Goal: Participate in discussion: Participate in discussion

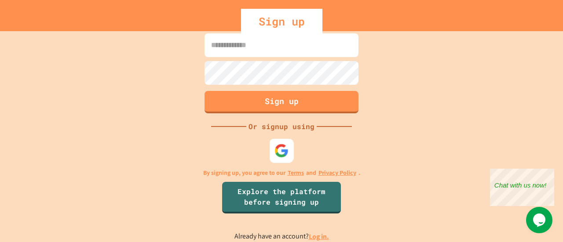
click at [282, 149] on img at bounding box center [282, 151] width 15 height 15
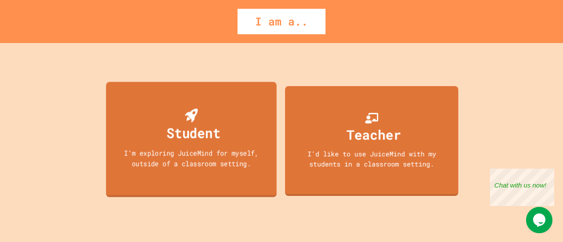
click at [221, 152] on div "I'm exploring JuiceMind for myself, outside of a classroom setting." at bounding box center [191, 158] width 154 height 21
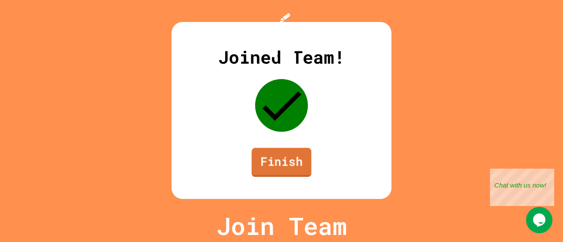
click at [271, 168] on link "Finish" at bounding box center [282, 162] width 60 height 29
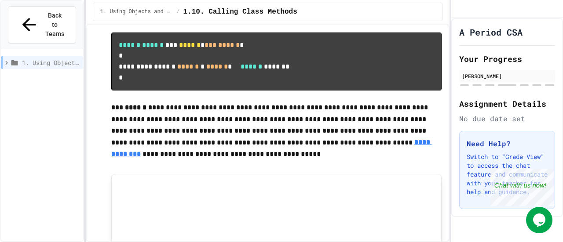
scroll to position [452, 0]
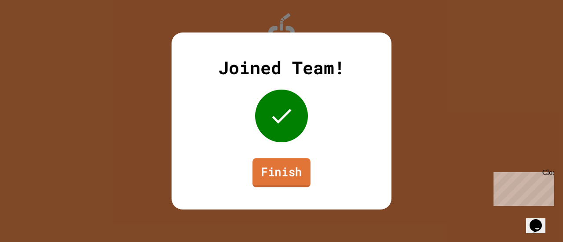
click at [288, 178] on link "Finish" at bounding box center [282, 172] width 58 height 29
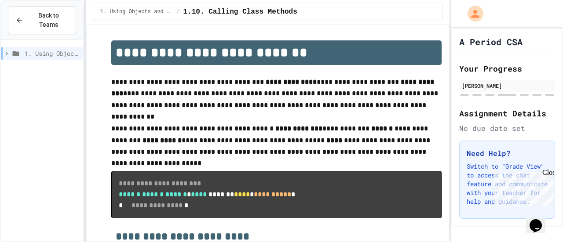
scroll to position [716, 0]
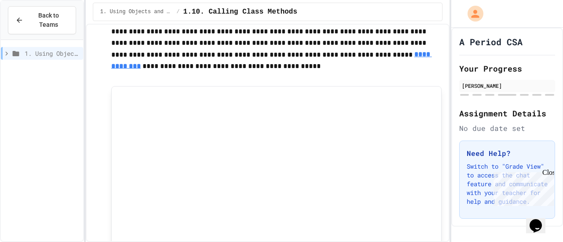
click at [550, 171] on div "Close" at bounding box center [548, 174] width 11 height 11
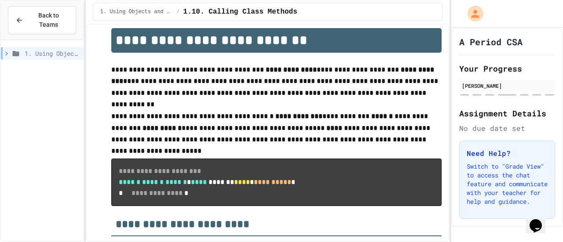
scroll to position [0, 0]
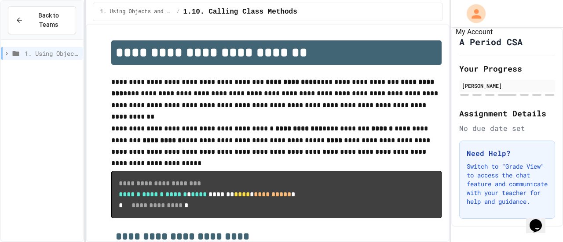
click at [466, 19] on button "My Account" at bounding box center [476, 13] width 24 height 24
click at [28, 242] on div at bounding box center [281, 242] width 563 height 0
click at [26, 22] on button "Back to Teams" at bounding box center [42, 20] width 68 height 28
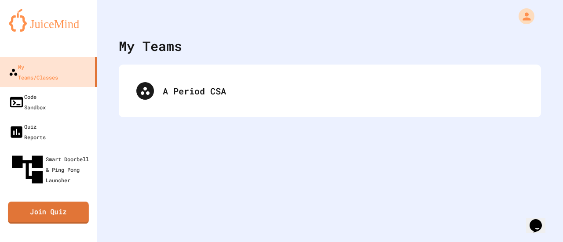
click at [81, 202] on link "Join Quiz" at bounding box center [48, 213] width 81 height 22
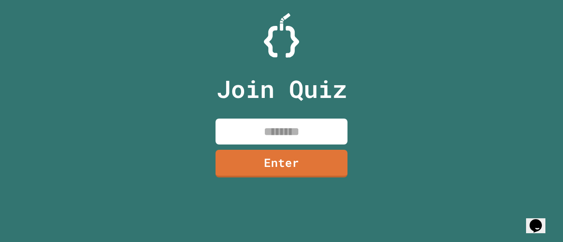
click at [324, 135] on input at bounding box center [282, 132] width 132 height 26
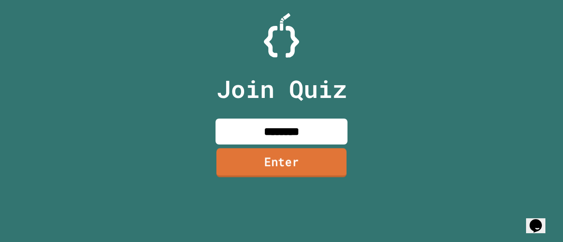
type input "********"
click at [291, 163] on link "Enter" at bounding box center [281, 162] width 130 height 29
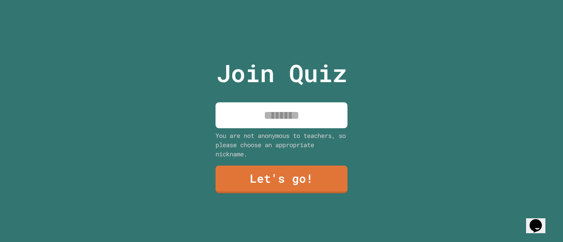
click at [299, 109] on input at bounding box center [282, 116] width 132 height 26
type input "****"
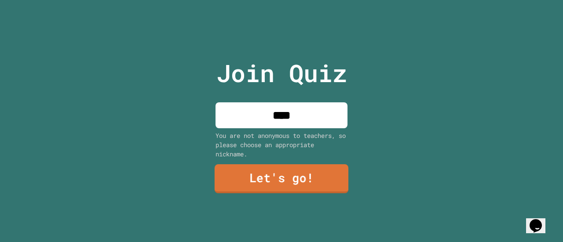
click at [270, 186] on link "Let's go!" at bounding box center [282, 179] width 134 height 29
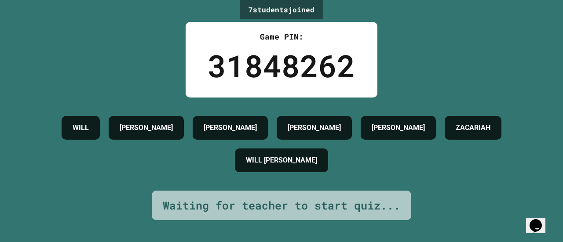
click at [469, 40] on div "7 student s joined Game PIN: 31848262 WILL [PERSON_NAME] [PERSON_NAME] ZACARIAH…" at bounding box center [281, 121] width 563 height 242
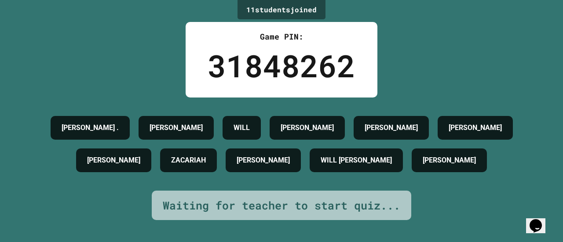
scroll to position [13, 0]
click at [533, 221] on icon "Opens Chat This icon Opens the chat window." at bounding box center [536, 226] width 14 height 14
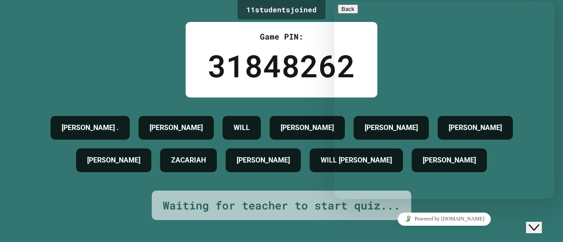
click at [187, 177] on div "[PERSON_NAME] . [PERSON_NAME] WILL [PERSON_NAME] [PERSON_NAME] ZACARIAH [PERSON…" at bounding box center [281, 144] width 519 height 65
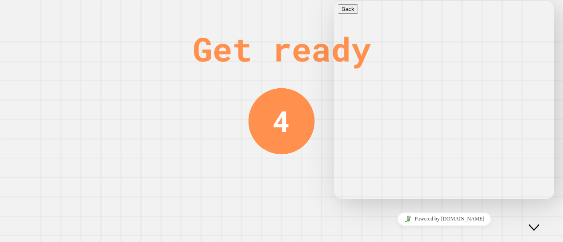
click at [539, 223] on icon "Close Chat This icon closes the chat window." at bounding box center [534, 228] width 11 height 11
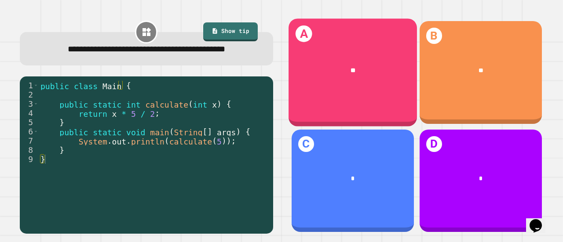
click at [354, 83] on div "**" at bounding box center [353, 70] width 128 height 35
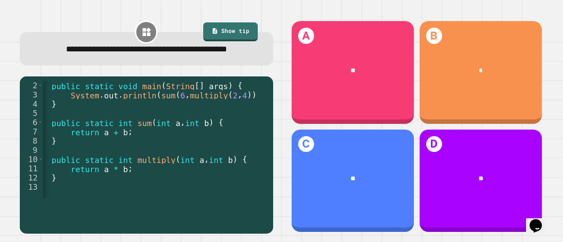
scroll to position [9, 0]
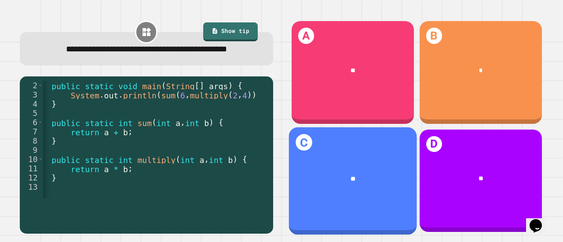
click at [366, 93] on div "A **" at bounding box center [353, 72] width 122 height 103
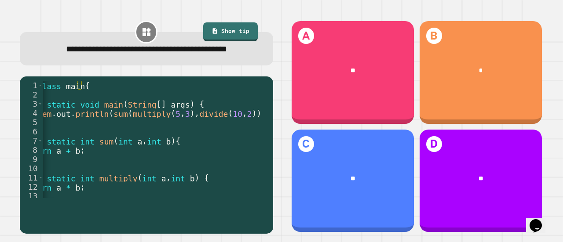
scroll to position [0, 48]
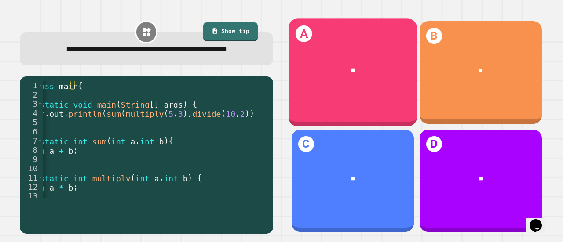
click at [365, 93] on div "A **" at bounding box center [353, 73] width 128 height 108
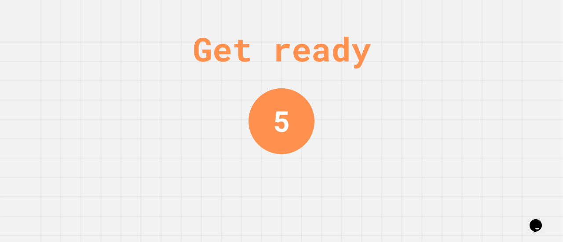
scroll to position [0, 0]
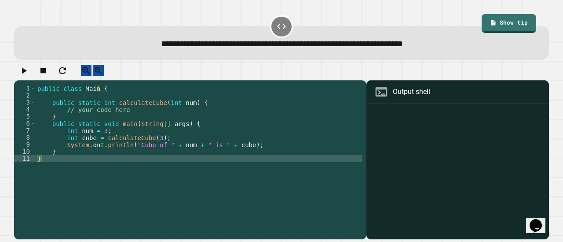
click at [422, 127] on div at bounding box center [458, 172] width 174 height 133
click at [408, 97] on div "Output shell" at bounding box center [411, 92] width 37 height 11
click at [409, 148] on div at bounding box center [458, 172] width 174 height 133
click at [411, 158] on div at bounding box center [458, 172] width 174 height 133
click at [201, 228] on div "1 2 3 4 5 6 7 8 9 10 11 public class Main { public static int calculateCube ( i…" at bounding box center [281, 152] width 541 height 180
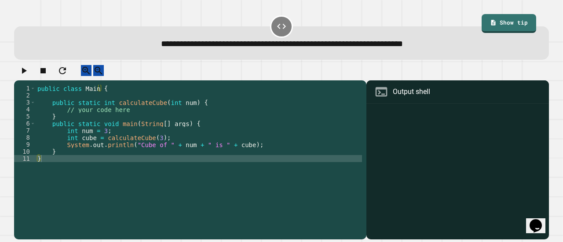
click at [222, 206] on div "public class Main { public static int calculateCube ( int num ) { // your code …" at bounding box center [199, 152] width 326 height 134
click at [459, 144] on div at bounding box center [458, 172] width 174 height 133
drag, startPoint x: 459, startPoint y: 144, endPoint x: 424, endPoint y: 118, distance: 43.4
click at [451, 136] on div at bounding box center [458, 172] width 174 height 133
click at [405, 104] on div "Output shell" at bounding box center [458, 92] width 183 height 23
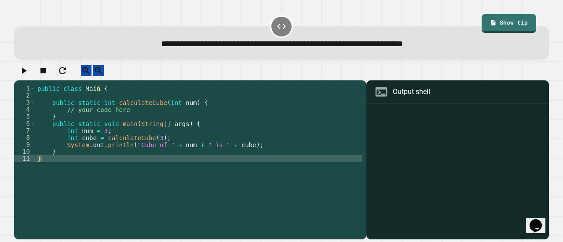
click at [405, 104] on div "Output shell" at bounding box center [458, 92] width 183 height 23
click at [420, 167] on div at bounding box center [458, 172] width 174 height 133
click at [86, 171] on div "public class Main { public static int calculateCube ( int num ) { // your code …" at bounding box center [199, 152] width 326 height 134
click at [79, 125] on div "public class Main { public static int calculateCube ( int num ) { // your code …" at bounding box center [199, 152] width 326 height 134
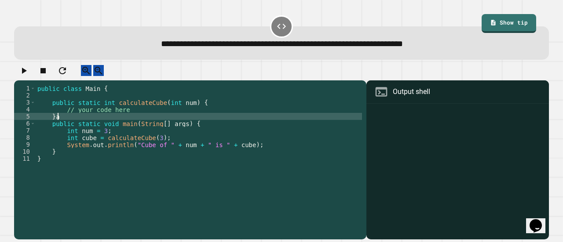
scroll to position [0, 1]
click at [131, 119] on div "public class Main { public static int calculateCube ( int num ) { // your code …" at bounding box center [199, 152] width 326 height 134
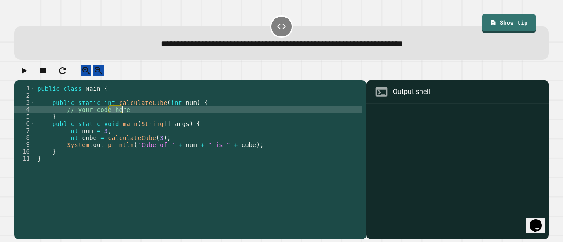
click at [131, 119] on div "public class Main { public static int calculateCube ( int num ) { // your code …" at bounding box center [199, 152] width 326 height 134
click at [141, 116] on div "public class Main { public static int calculateCube ( int num ) { // your code …" at bounding box center [199, 152] width 326 height 134
drag, startPoint x: 141, startPoint y: 116, endPoint x: 79, endPoint y: 117, distance: 61.6
click at [79, 117] on div "public class Main { public static int calculateCube ( int num ) { // your code …" at bounding box center [199, 152] width 326 height 134
type textarea "*"
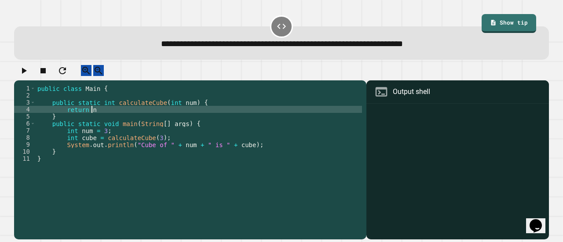
scroll to position [0, 4]
type textarea "**********"
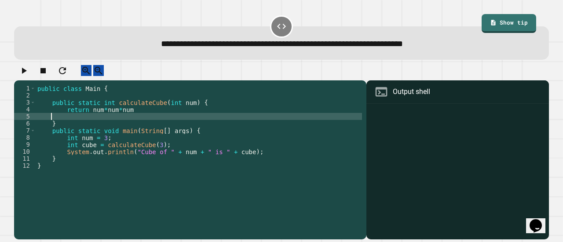
scroll to position [0, 0]
click at [29, 76] on button "button" at bounding box center [23, 70] width 11 height 11
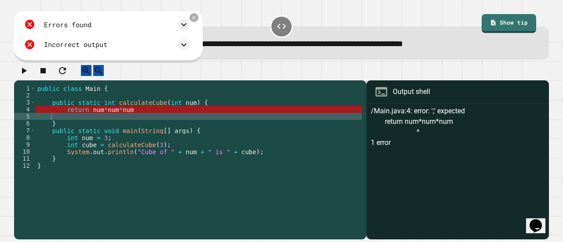
click at [139, 118] on div "public class Main { public static int calculateCube ( int num ) { return num * …" at bounding box center [199, 152] width 326 height 134
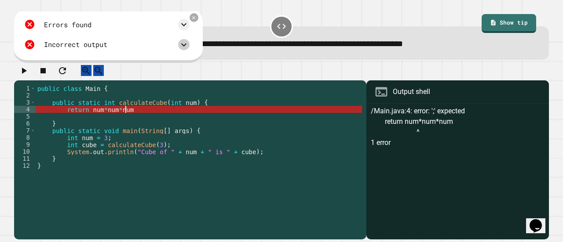
click at [187, 46] on icon at bounding box center [183, 44] width 5 height 3
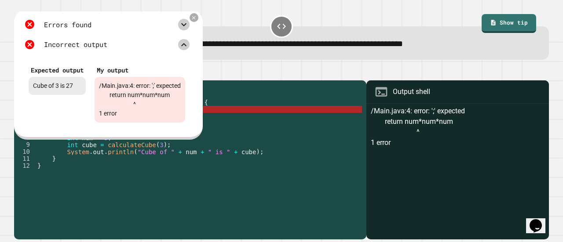
click at [189, 28] on icon at bounding box center [184, 24] width 11 height 11
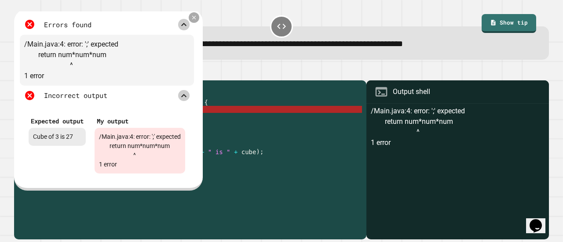
click at [197, 20] on icon at bounding box center [194, 18] width 7 height 7
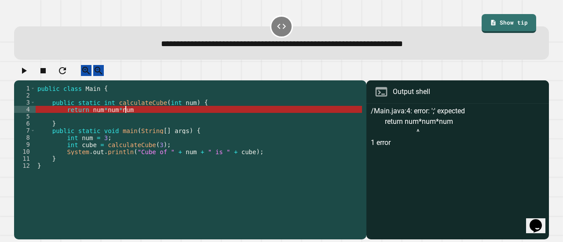
click at [158, 116] on div "public class Main { public static int calculateCube ( int num ) { return num * …" at bounding box center [199, 152] width 326 height 134
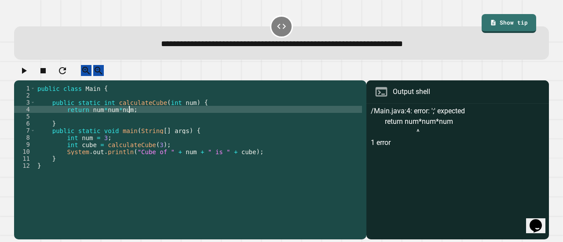
scroll to position [0, 6]
type textarea "**********"
click at [38, 73] on div at bounding box center [281, 72] width 535 height 15
click at [29, 74] on button "button" at bounding box center [23, 70] width 11 height 11
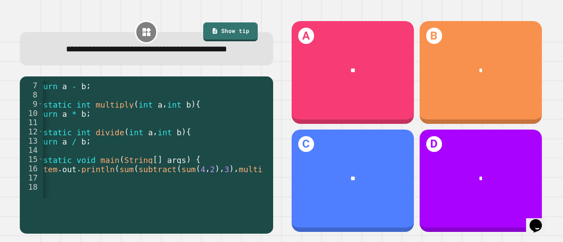
scroll to position [0, 53]
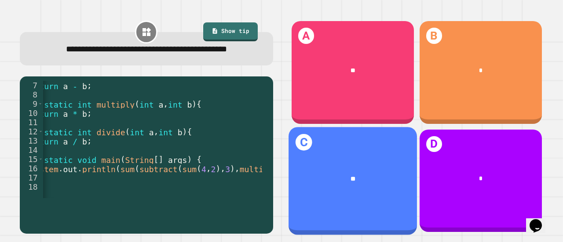
click at [332, 161] on div "**" at bounding box center [353, 178] width 128 height 35
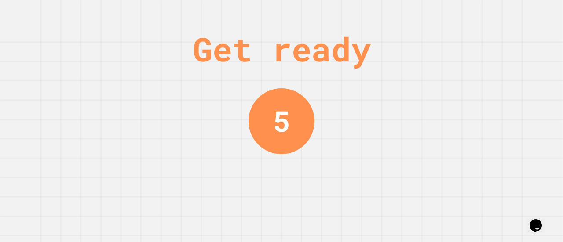
scroll to position [0, 0]
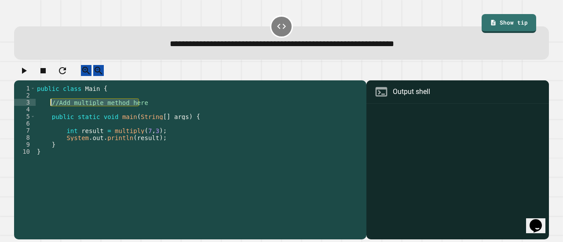
drag, startPoint x: 140, startPoint y: 108, endPoint x: 51, endPoint y: 114, distance: 89.9
click at [51, 114] on div "public class Main { //Add multiple method here public static void main ( String…" at bounding box center [198, 152] width 326 height 134
type textarea "**********"
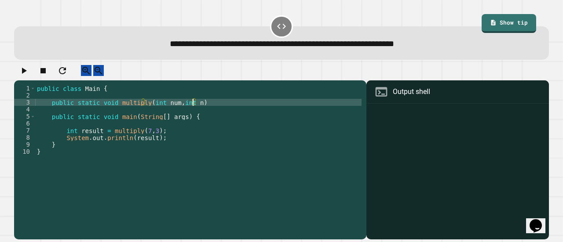
scroll to position [0, 11]
type textarea "**********"
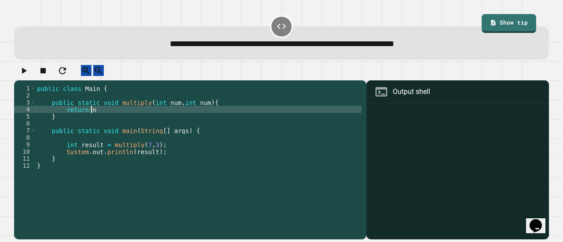
scroll to position [0, 4]
click at [200, 111] on div "public class Main { public static void multiply ( int num , int num ) { return …" at bounding box center [198, 152] width 326 height 134
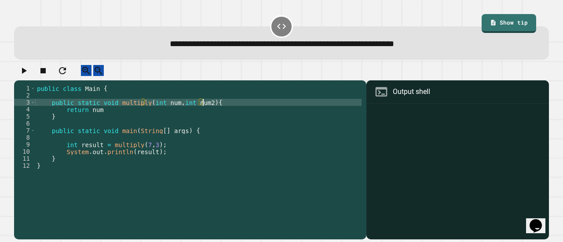
scroll to position [0, 12]
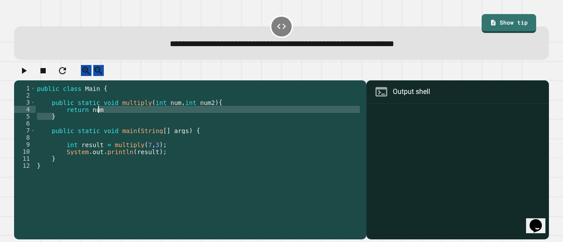
click at [119, 117] on div "public class Main { public static void multiply ( int num , int num2 ) { return…" at bounding box center [198, 152] width 326 height 134
click at [119, 117] on div "public class Main { public static void multiply ( int num , int num2 ) { return…" at bounding box center [198, 145] width 326 height 120
click at [29, 73] on button "button" at bounding box center [23, 70] width 11 height 11
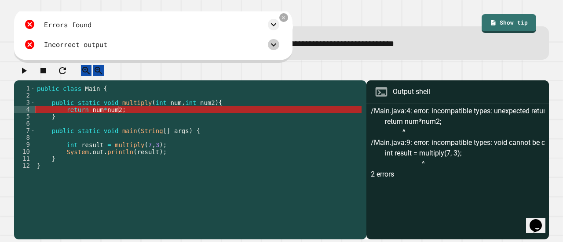
click at [279, 50] on icon at bounding box center [273, 45] width 11 height 11
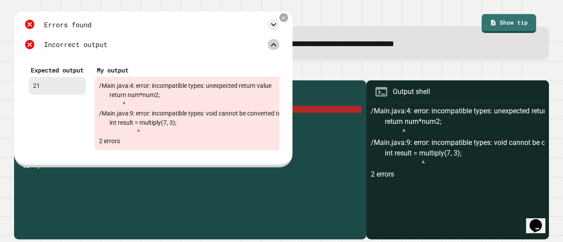
click at [277, 48] on icon at bounding box center [273, 45] width 11 height 11
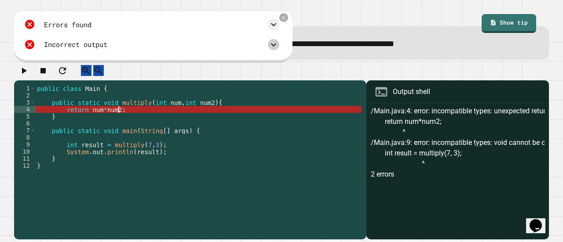
click at [207, 118] on div "public class Main { public static void multiply ( int num , int num2 ) { return…" at bounding box center [198, 152] width 326 height 134
click at [284, 20] on icon at bounding box center [283, 18] width 7 height 7
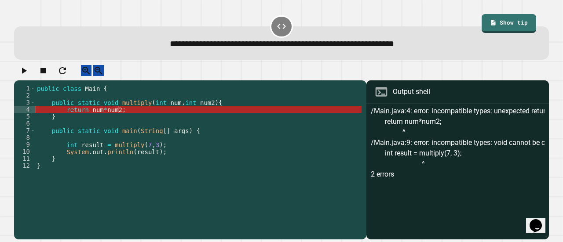
click at [187, 117] on div "public class Main { public static void multiply ( int num , int num2 ) { return…" at bounding box center [198, 152] width 326 height 134
click at [503, 22] on link "Show tip" at bounding box center [509, 22] width 52 height 20
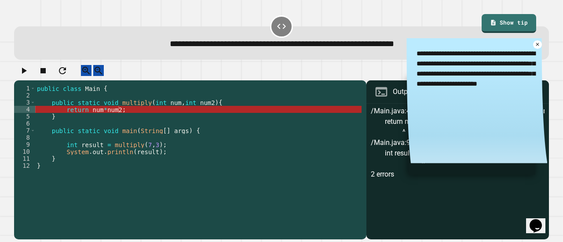
click at [268, 110] on div "public class Main { public static void multiply ( int num , int num2 ) { return…" at bounding box center [198, 152] width 326 height 134
click at [268, 114] on div "public class Main { public static void multiply ( int num , int num2 ) { return…" at bounding box center [198, 152] width 326 height 134
click at [110, 111] on div "public class Main { public static void multiply ( int num , int num2 ) { return…" at bounding box center [198, 152] width 326 height 134
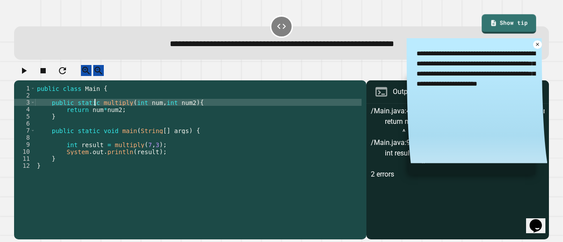
click at [21, 75] on button "button" at bounding box center [23, 70] width 11 height 11
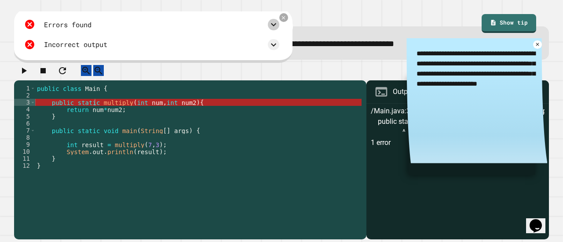
click at [272, 24] on icon at bounding box center [273, 24] width 5 height 3
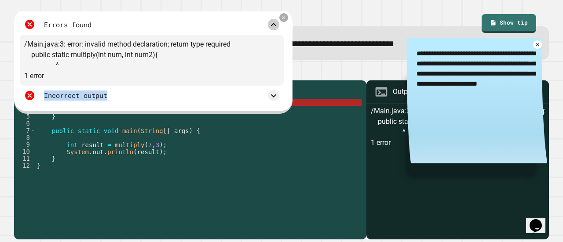
drag, startPoint x: 122, startPoint y: 21, endPoint x: 243, endPoint y: 90, distance: 139.3
click at [243, 90] on div "Errors found /Main.java:3: error: invalid method declaration; return type requi…" at bounding box center [152, 60] width 264 height 91
click at [240, 73] on div "/Main.java:3: error: invalid method declaration; return type required public st…" at bounding box center [152, 60] width 264 height 51
click at [160, 53] on div "/Main.java:3: error: invalid method declaration; return type required public st…" at bounding box center [152, 60] width 264 height 51
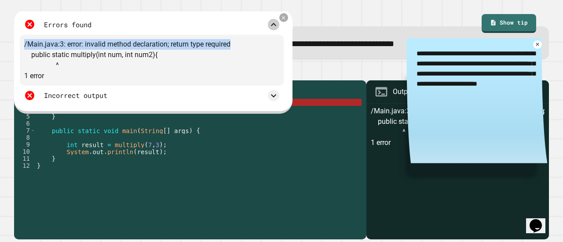
drag, startPoint x: 263, startPoint y: 28, endPoint x: 289, endPoint y: 28, distance: 25.5
click at [289, 28] on div "Errors found /Main.java:3: error: invalid method declaration; return type requi…" at bounding box center [153, 61] width 279 height 105
click at [233, 24] on div "Errors found" at bounding box center [151, 24] width 255 height 11
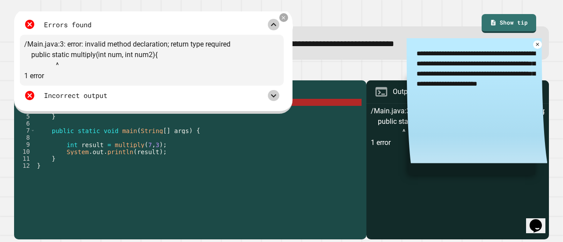
click at [272, 97] on icon at bounding box center [273, 96] width 11 height 11
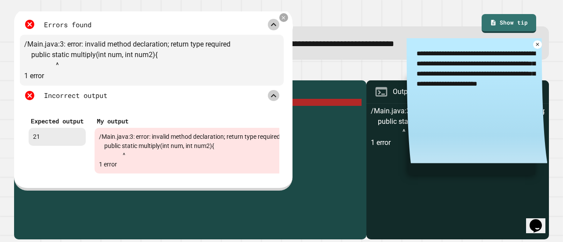
click at [284, 15] on icon at bounding box center [284, 18] width 6 height 6
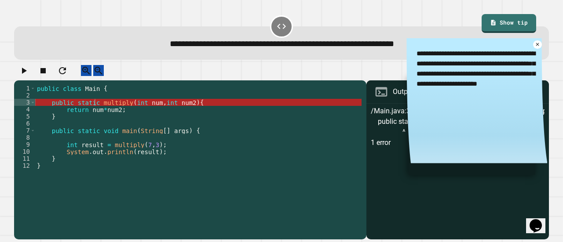
click at [88, 110] on div "public class Main { public static multiply ( int num , int num2 ) { return num …" at bounding box center [198, 152] width 326 height 134
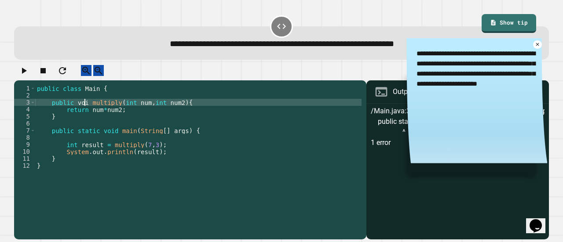
scroll to position [0, 4]
click at [27, 70] on icon "button" at bounding box center [23, 71] width 11 height 11
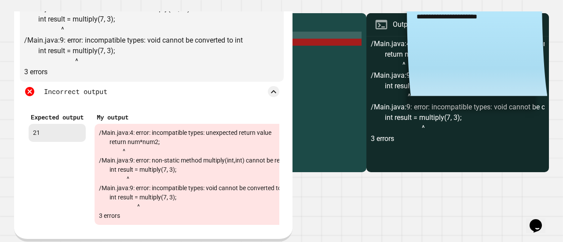
scroll to position [0, 0]
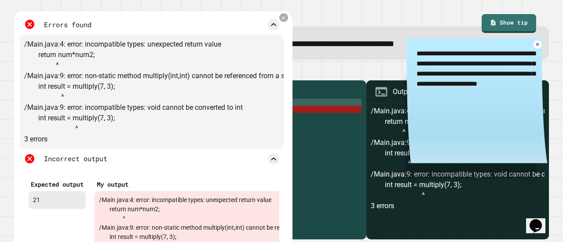
click at [282, 22] on div at bounding box center [283, 17] width 9 height 9
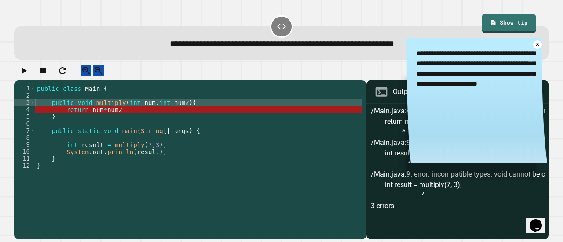
drag, startPoint x: 92, startPoint y: 108, endPoint x: 88, endPoint y: 112, distance: 5.6
click at [92, 110] on div "public class Main { public void multiply ( int num , int num2 ) { return num * …" at bounding box center [198, 152] width 326 height 134
click at [77, 111] on div "public class Main { public void multiply ( int num , int num2 ) { return num * …" at bounding box center [198, 152] width 326 height 134
click at [74, 110] on div "public class Main { public void multiply ( int num , int num2 ) { return num * …" at bounding box center [198, 152] width 326 height 134
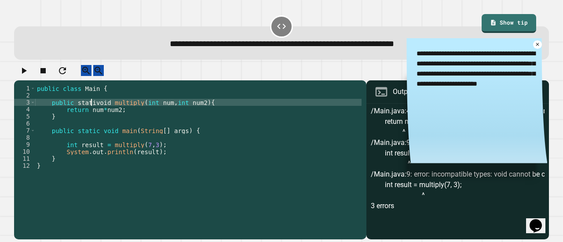
scroll to position [0, 4]
click at [220, 110] on div "public class Main { public static void multiply ( int num , int num2 ) { return…" at bounding box center [198, 152] width 326 height 134
click at [131, 118] on div "public class Main { public static void multiply ( int num , int num2 ) { return…" at bounding box center [198, 152] width 326 height 134
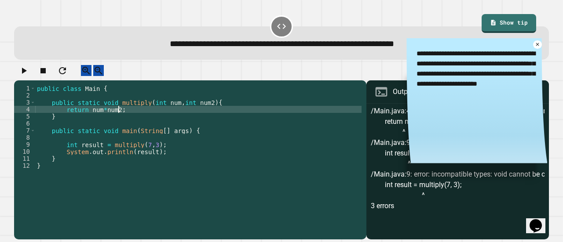
click at [111, 114] on div "public class Main { public static void multiply ( int num , int num2 ) { return…" at bounding box center [198, 152] width 326 height 134
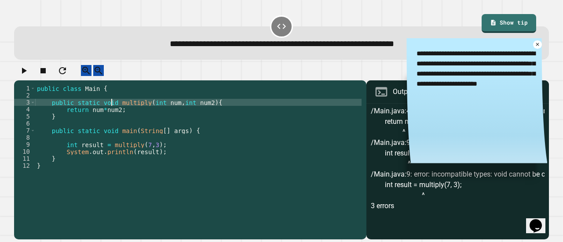
click at [107, 109] on div "public class Main { public static void multiply ( int num , int num2 ) { return…" at bounding box center [198, 152] width 326 height 134
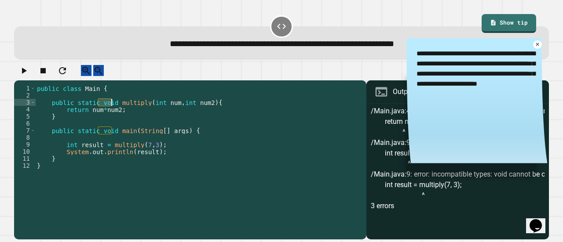
click at [107, 109] on div "public class Main { public static void multiply ( int num , int num2 ) { return…" at bounding box center [198, 152] width 326 height 134
click at [142, 123] on div "public class Main { public static void multiply ( int num , int num2 ) { return…" at bounding box center [198, 152] width 326 height 134
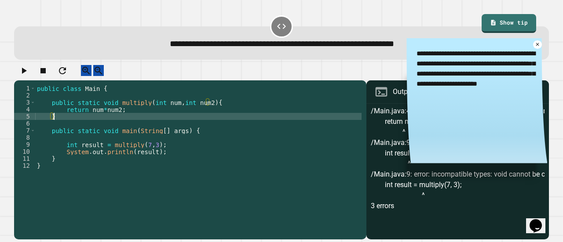
scroll to position [0, 1]
click at [100, 110] on div "public class Main { public static void multiply ( int num , int num2 ) { return…" at bounding box center [198, 152] width 326 height 134
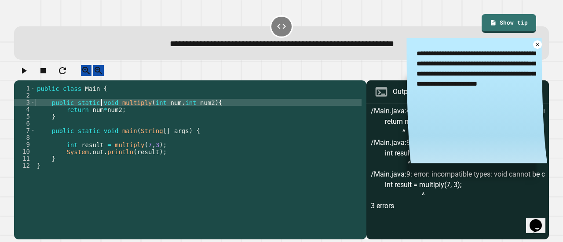
click at [100, 110] on div "public class Main { public static void multiply ( int num , int num2 ) { return…" at bounding box center [198, 152] width 326 height 134
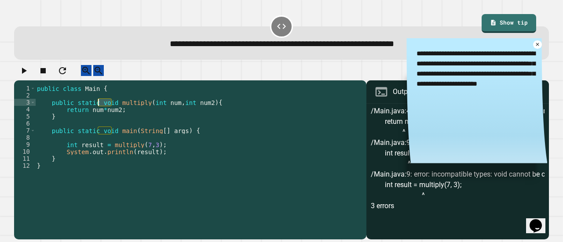
click at [107, 110] on div "public class Main { public static void multiply ( int num , int num2 ) { return…" at bounding box center [198, 145] width 326 height 120
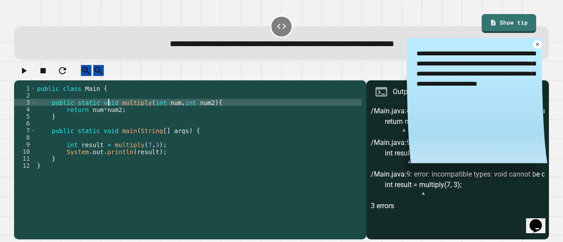
click at [107, 110] on div "public class Main { public static void multiply ( int num , int num2 ) { return…" at bounding box center [198, 152] width 326 height 134
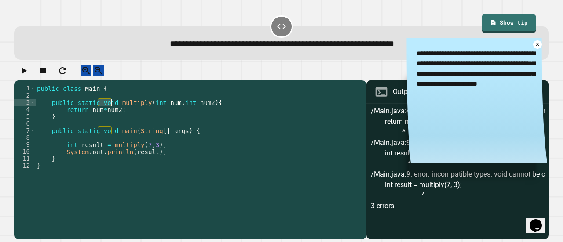
click at [102, 110] on div "public class Main { public static void multiply ( int num , int num2 ) { return…" at bounding box center [198, 145] width 326 height 120
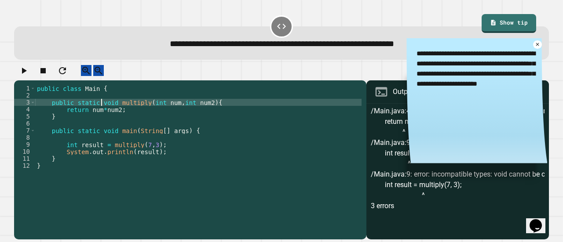
click at [102, 110] on div "public class Main { public static void multiply ( int num , int num2 ) { return…" at bounding box center [198, 152] width 326 height 134
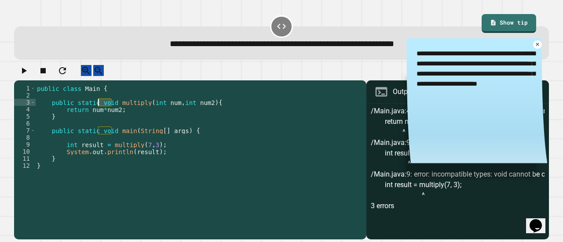
click at [102, 110] on div "public class Main { public static void multiply ( int num , int num2 ) { return…" at bounding box center [198, 152] width 326 height 134
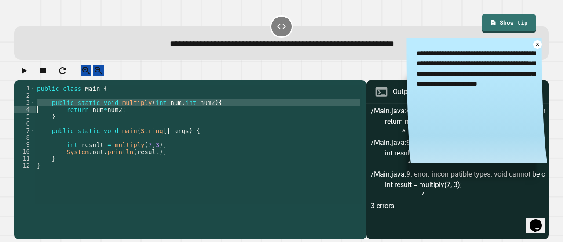
click at [121, 110] on div "public class Main { public static void multiply ( int num , int num2 ) { return…" at bounding box center [198, 145] width 326 height 120
click at [147, 108] on div "public class Main { public static void multiply ( int num , int num2 ) { return…" at bounding box center [198, 152] width 326 height 134
click at [231, 106] on div "public class Main { public static void multiply ( int num , int num2 ) { return…" at bounding box center [198, 152] width 326 height 134
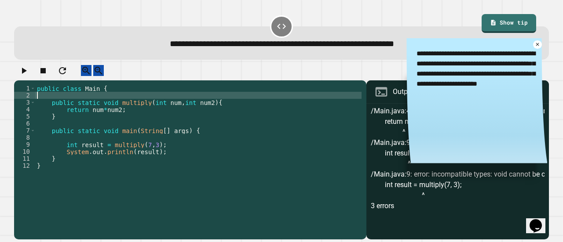
scroll to position [0, 0]
click at [255, 110] on div "public class Main { public static void multiply ( int num , int num2 ) { return…" at bounding box center [198, 152] width 326 height 134
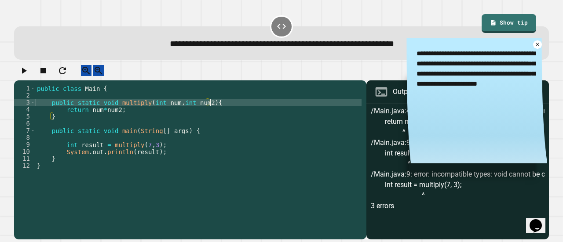
click at [154, 120] on div "public class Main { public static void multiply ( int num , int num2 ) { return…" at bounding box center [198, 152] width 326 height 134
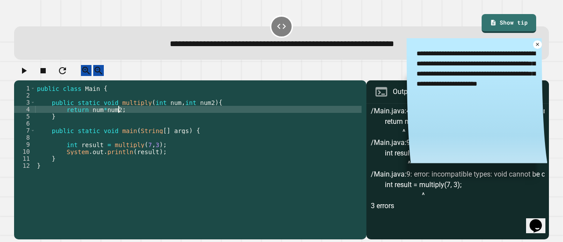
click at [104, 110] on div "public class Main { public static void multiply ( int num , int num2 ) { return…" at bounding box center [198, 152] width 326 height 134
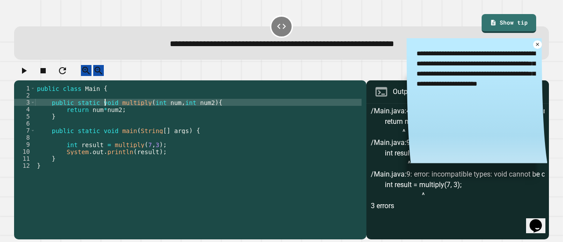
click at [121, 118] on div "public class Main { public static void multiply ( int num , int num2 ) { return…" at bounding box center [198, 152] width 326 height 134
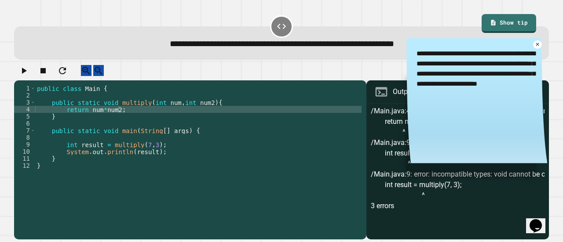
click at [525, 50] on textarea "**********" at bounding box center [477, 68] width 141 height 61
click at [534, 46] on icon at bounding box center [537, 44] width 7 height 7
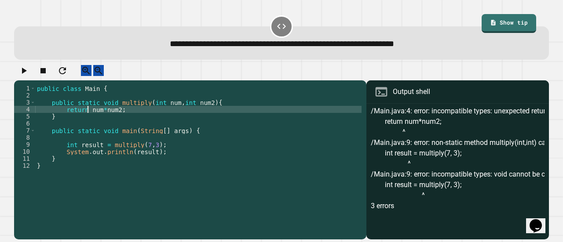
click at [88, 117] on div "public class Main { public static void multiply ( int num , int num2 ) { return…" at bounding box center [198, 152] width 326 height 134
click at [119, 120] on div "public class Main { public static void multiply ( int num , int num2 ) { return…" at bounding box center [198, 152] width 326 height 134
click at [146, 112] on div "public class Main { public static void multiply ( int num , int num2 ) { return…" at bounding box center [198, 152] width 326 height 134
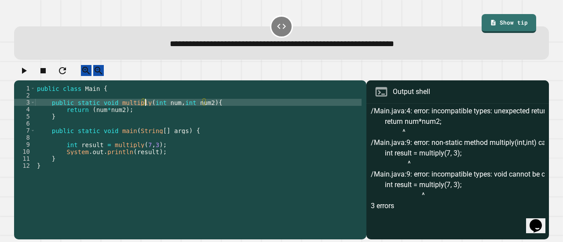
click at [152, 114] on div "public class Main { public static void multiply ( int num , int num2 ) { return…" at bounding box center [198, 152] width 326 height 134
click at [143, 118] on div "public class Main { public static void multiply ( int num , int num2 ) { return…" at bounding box center [198, 152] width 326 height 134
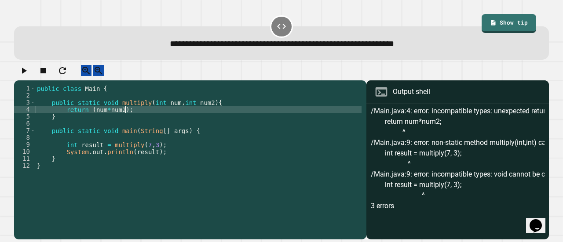
click at [107, 111] on div "public class Main { public static void multiply ( int num , int num2 ) { return…" at bounding box center [198, 152] width 326 height 134
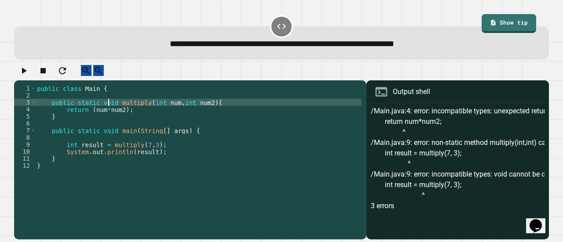
click at [107, 111] on div "public class Main { public static void multiply ( int num , int num2 ) { return…" at bounding box center [198, 152] width 326 height 134
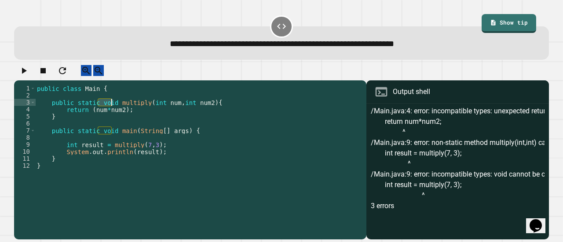
click at [79, 110] on div "public class Main { public static void multiply ( int num , int num2 ) { return…" at bounding box center [198, 152] width 326 height 134
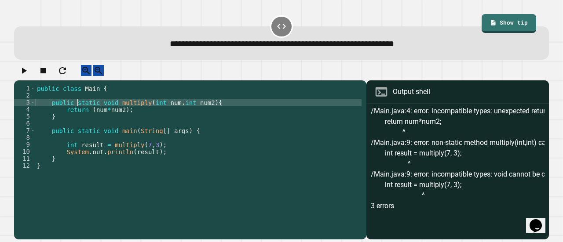
click at [79, 110] on div "public class Main { public static void multiply ( int num , int num2 ) { return…" at bounding box center [198, 152] width 326 height 134
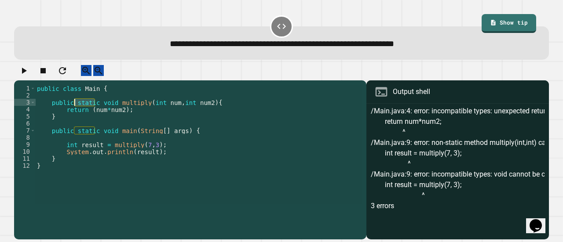
click at [86, 110] on div "public class Main { public static void multiply ( int num , int num2 ) { return…" at bounding box center [198, 145] width 326 height 120
click at [86, 110] on div "public class Main { public static void multiply ( int num , int num2 ) { return…" at bounding box center [198, 152] width 326 height 134
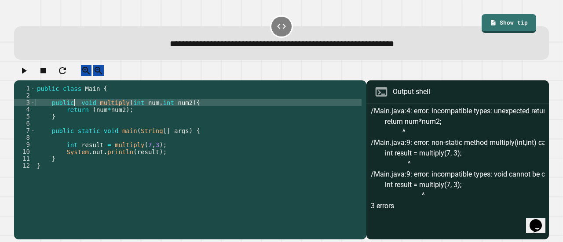
type textarea "**********"
click at [29, 76] on icon "button" at bounding box center [23, 71] width 11 height 11
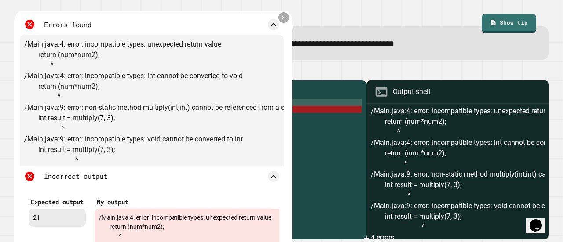
click at [286, 18] on icon at bounding box center [283, 18] width 7 height 7
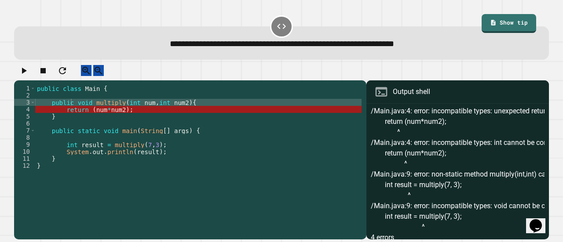
click at [152, 116] on div "public class Main { public void multiply ( int num , int num2 ) { return ( num …" at bounding box center [198, 152] width 326 height 134
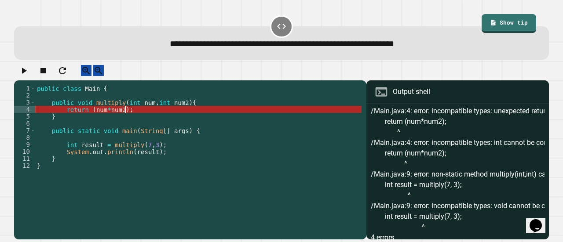
click at [73, 108] on div "public class Main { public void multiply ( int num , int num2 ) { return ( num …" at bounding box center [198, 152] width 326 height 134
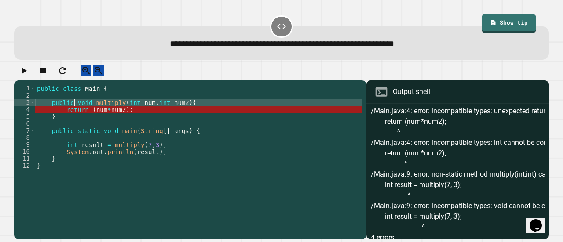
click at [276, 18] on div at bounding box center [281, 26] width 22 height 22
click at [276, 19] on div at bounding box center [281, 26] width 22 height 22
click at [276, 25] on icon at bounding box center [281, 26] width 11 height 11
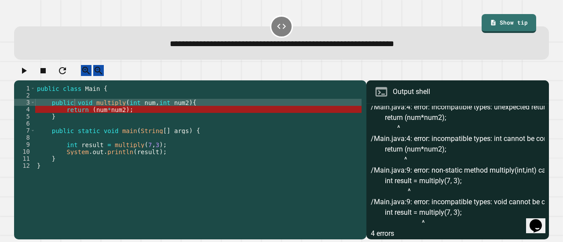
click at [131, 121] on div "public class Main { public void multiply ( int num , int num2 ) { return ( num …" at bounding box center [198, 152] width 326 height 134
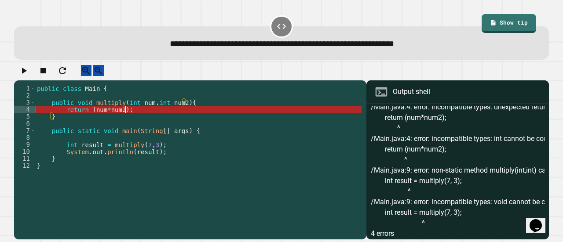
click at [131, 119] on div "public class Main { public void multiply ( int num , int num2 ) { return ( num …" at bounding box center [198, 152] width 326 height 134
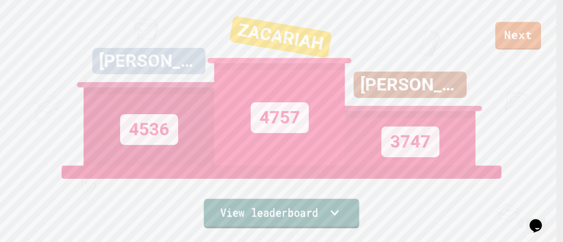
click at [319, 204] on link "View leaderboard" at bounding box center [281, 213] width 155 height 29
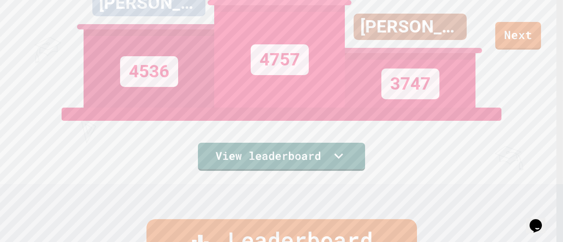
scroll to position [0, 0]
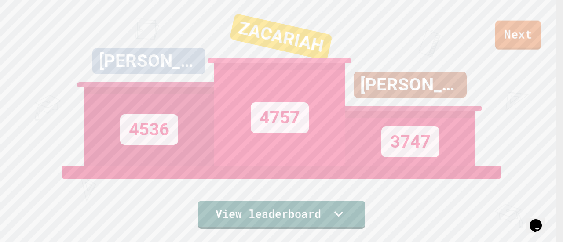
click at [519, 32] on link "Next" at bounding box center [518, 35] width 46 height 29
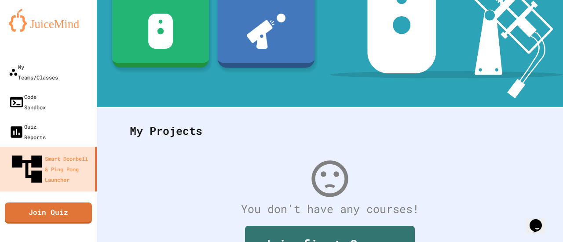
scroll to position [199, 0]
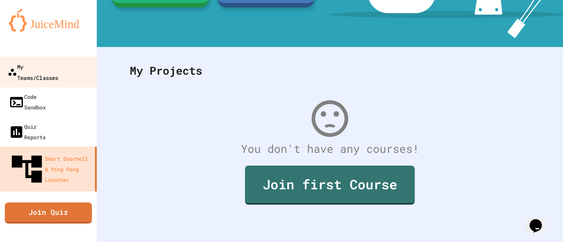
click at [50, 69] on div "My Teams/Classes" at bounding box center [32, 72] width 51 height 22
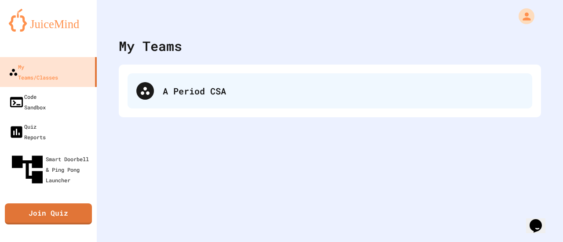
click at [209, 96] on div "A Period CSA" at bounding box center [343, 90] width 361 height 13
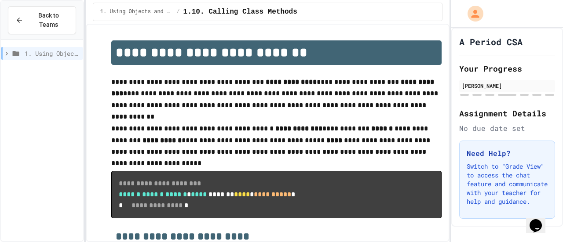
scroll to position [88, 0]
